Goal: Navigation & Orientation: Find specific page/section

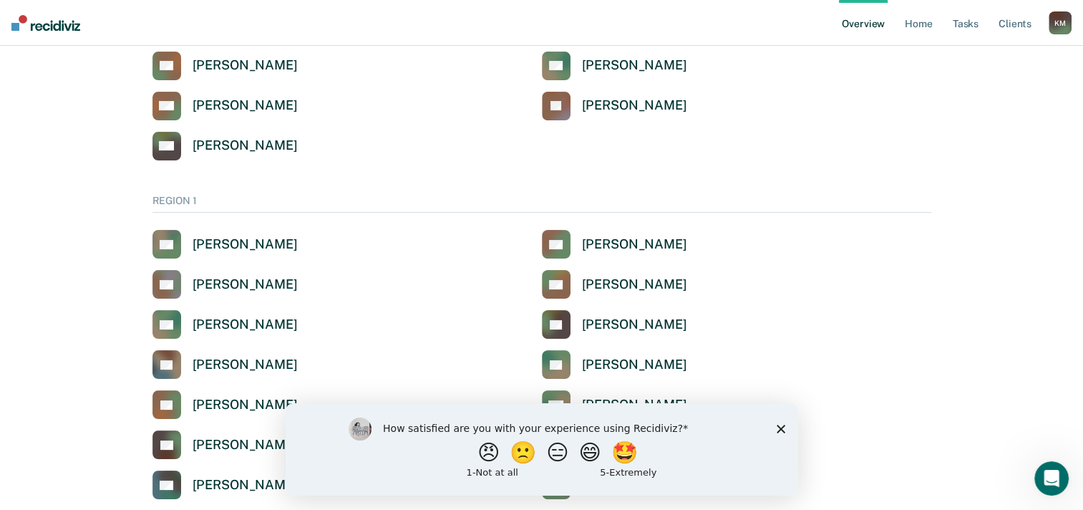
scroll to position [143, 0]
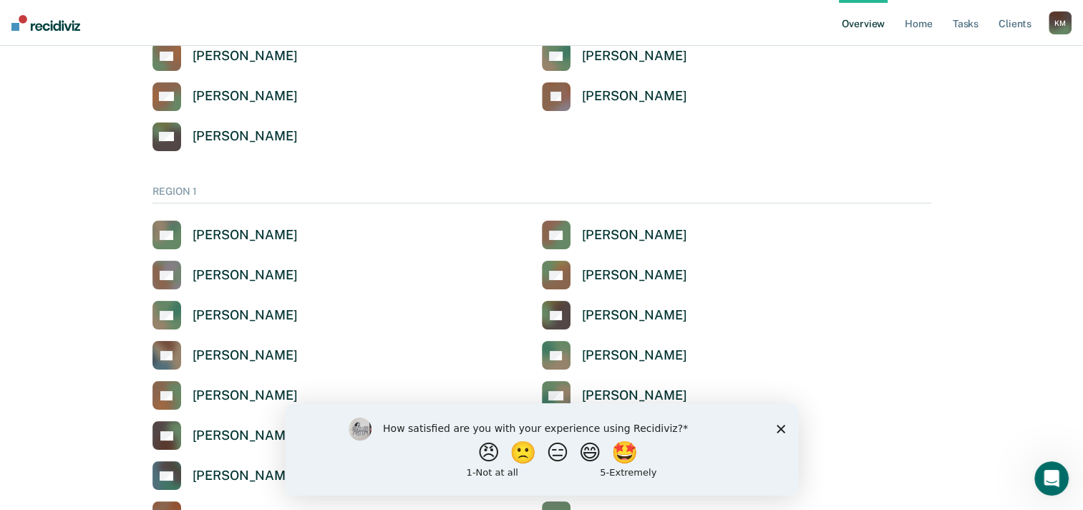
click at [782, 428] on icon "Close survey" at bounding box center [780, 428] width 9 height 9
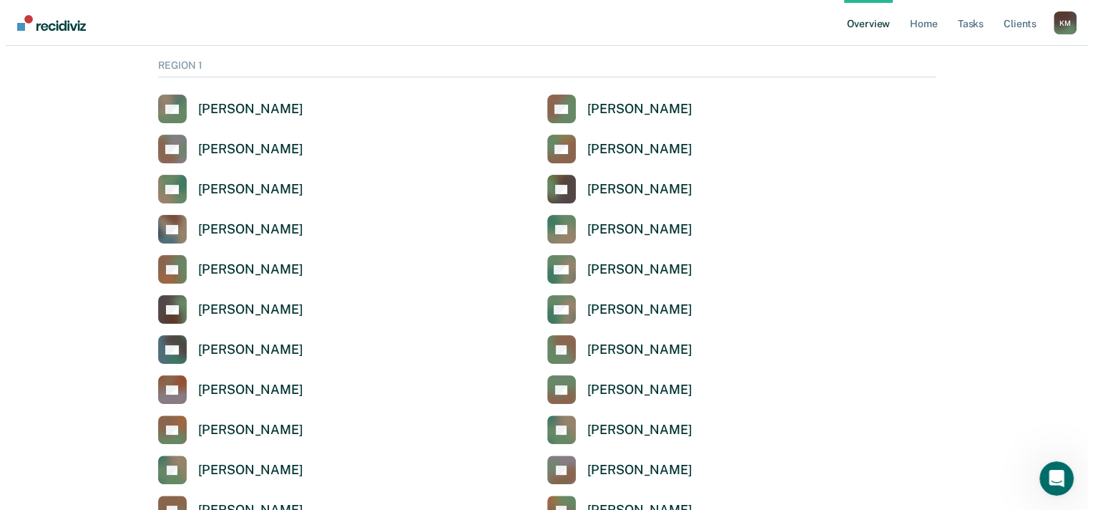
scroll to position [0, 0]
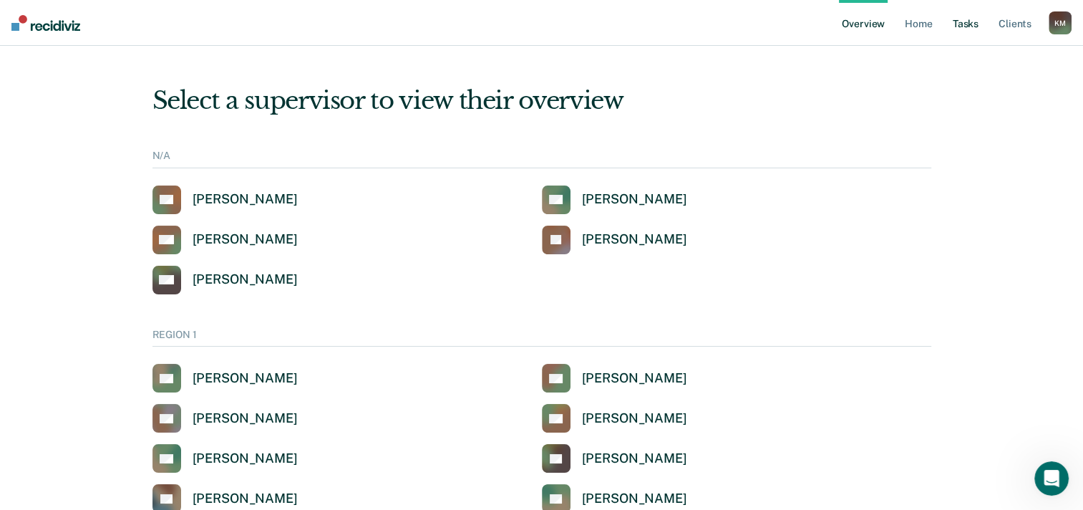
click at [956, 19] on link "Tasks" at bounding box center [965, 23] width 31 height 46
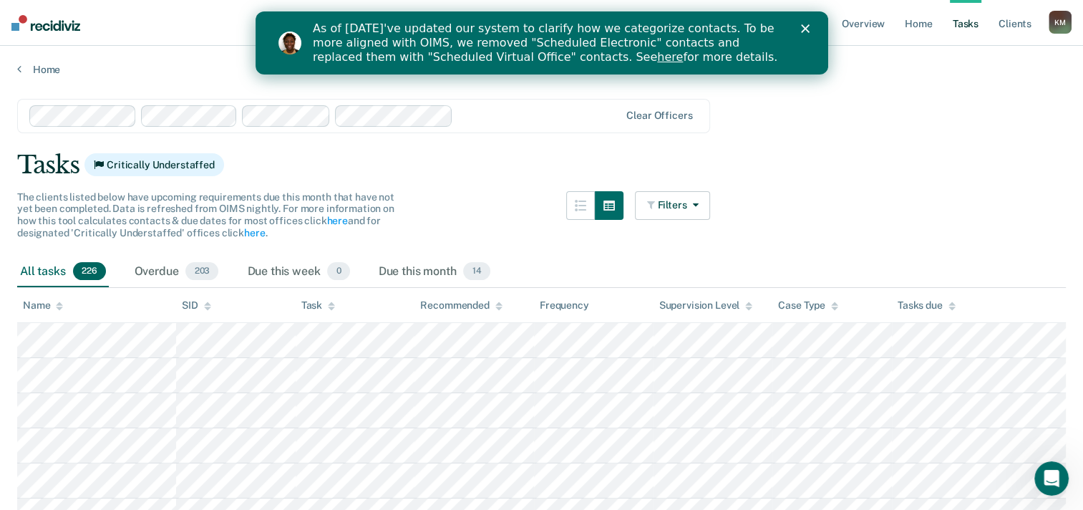
click at [808, 23] on div "As of [DATE]'ve updated our system to clarify how we categorize contacts. To be…" at bounding box center [541, 43] width 573 height 52
click at [797, 25] on div "As of [DATE]'ve updated our system to clarify how we categorize contacts. To be…" at bounding box center [558, 43] width 492 height 52
click at [801, 24] on icon "Close" at bounding box center [804, 28] width 9 height 9
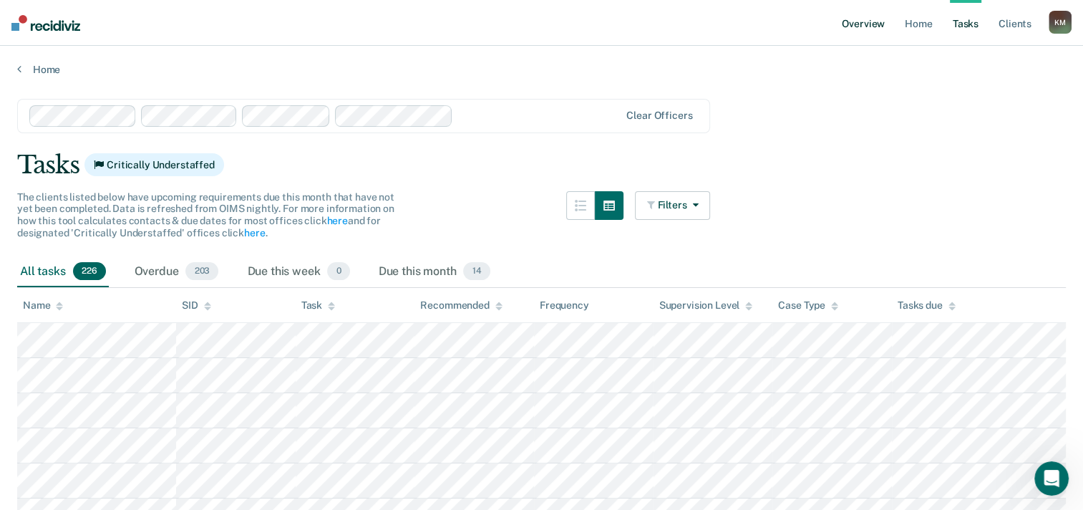
click at [853, 20] on link "Overview" at bounding box center [863, 23] width 49 height 46
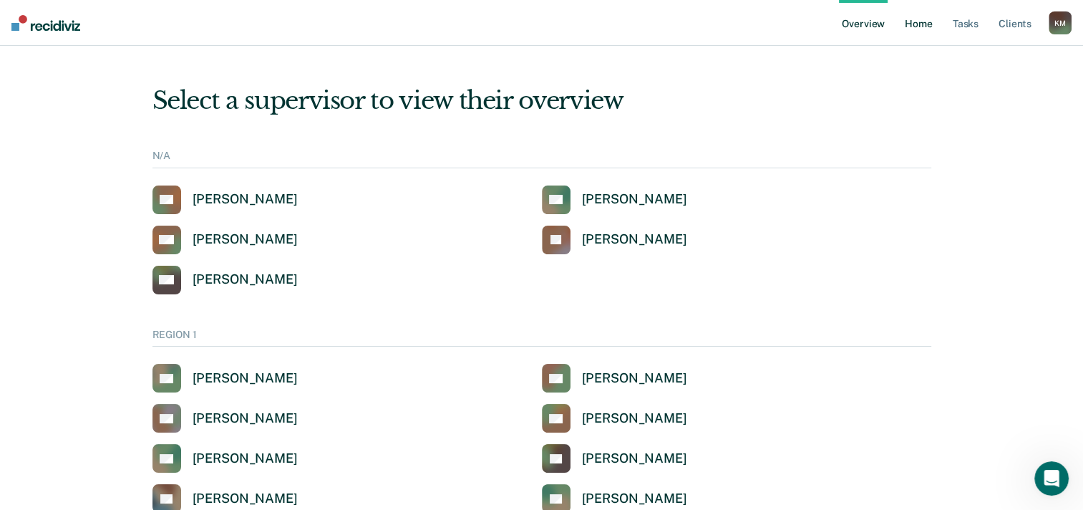
click at [919, 21] on link "Home" at bounding box center [918, 23] width 33 height 46
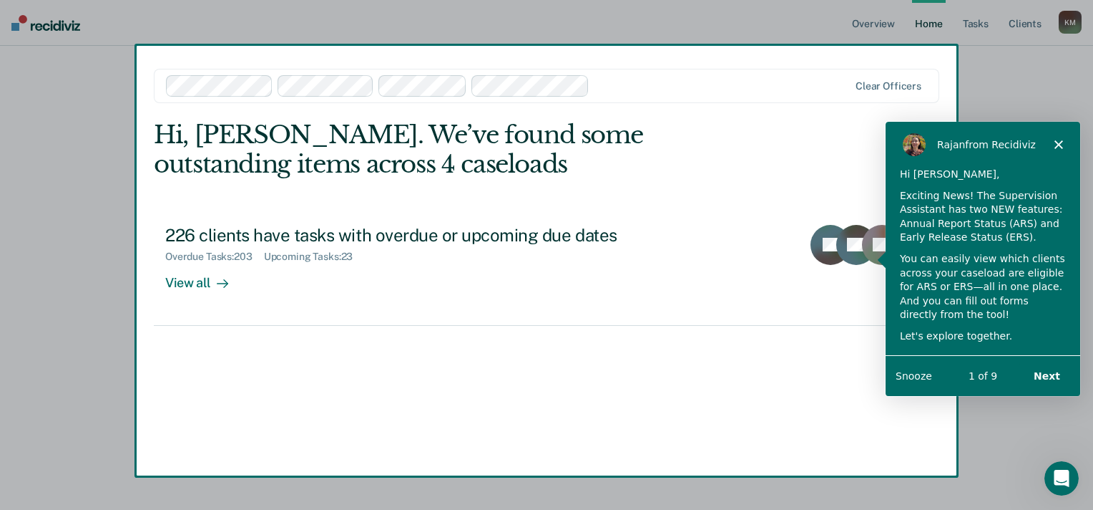
click at [1044, 376] on button "Next" at bounding box center [1046, 375] width 55 height 29
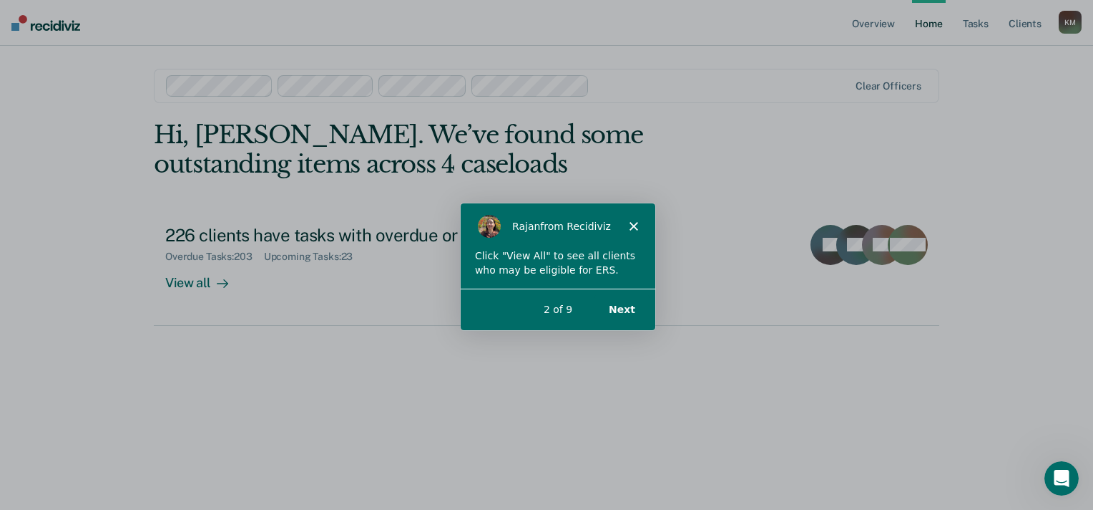
click at [203, 278] on div "Product tour overlay" at bounding box center [546, 255] width 1093 height 510
click at [621, 307] on button "Next" at bounding box center [621, 307] width 55 height 29
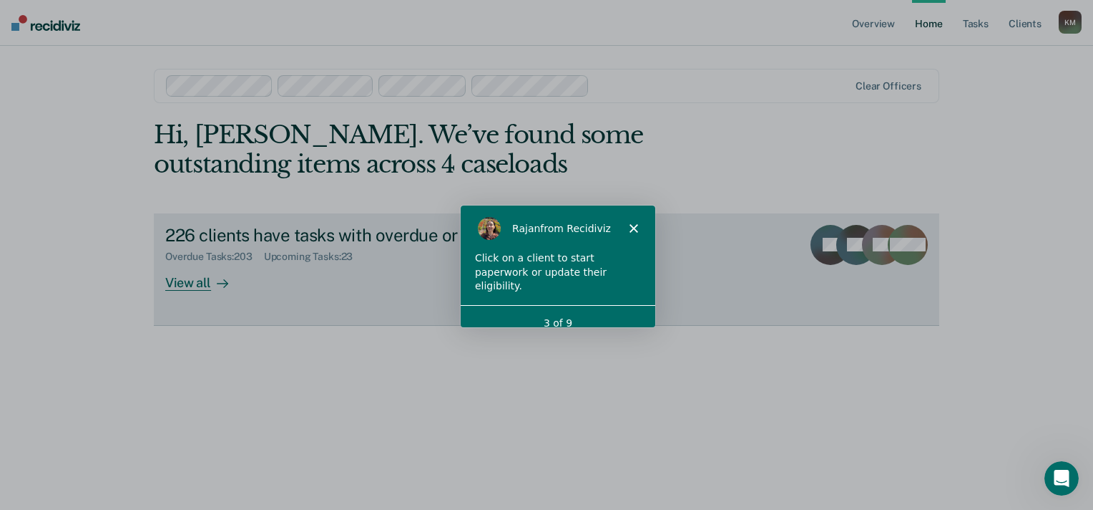
click at [193, 280] on div "View all" at bounding box center [205, 277] width 80 height 28
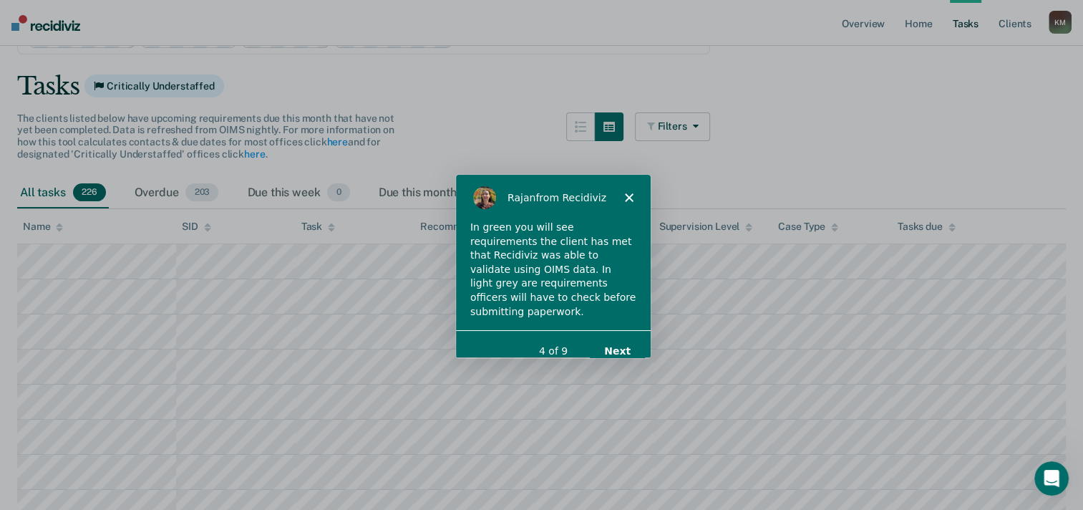
scroll to position [143, 0]
